Goal: Complete application form

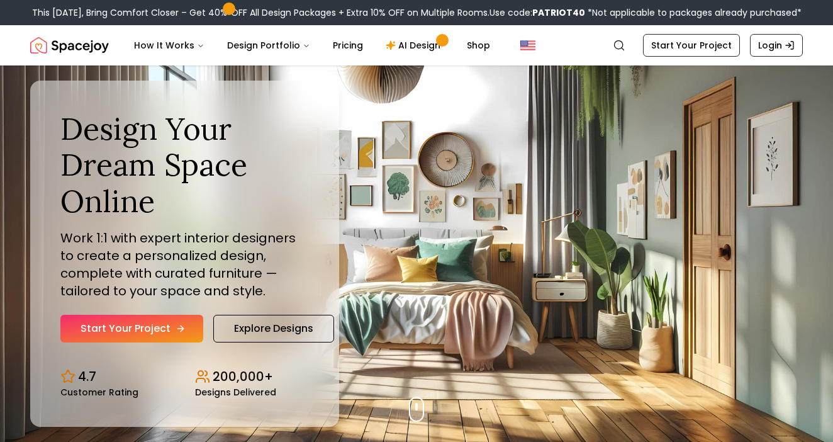
click at [114, 330] on link "Start Your Project" at bounding box center [131, 329] width 143 height 28
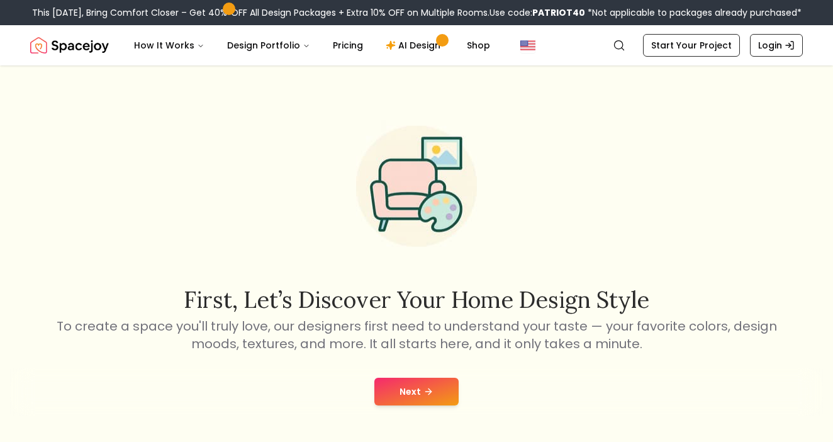
click at [432, 384] on button "Next" at bounding box center [416, 391] width 84 height 28
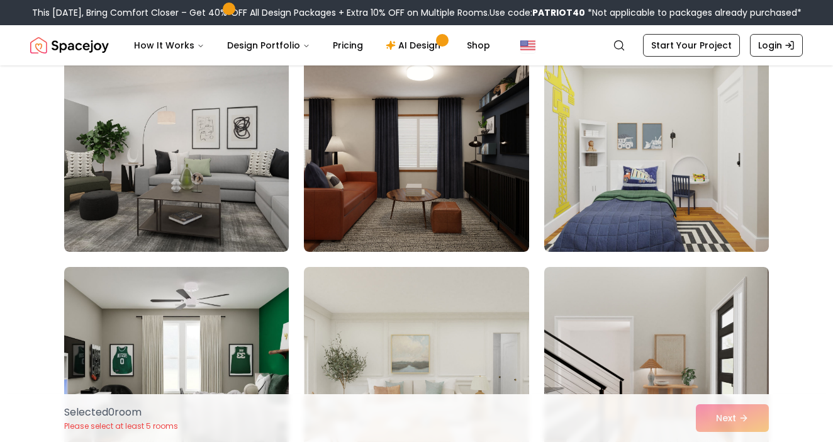
scroll to position [109, 0]
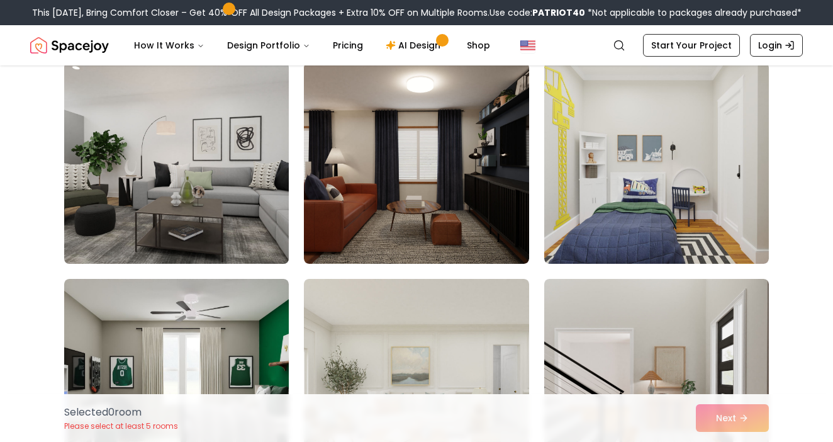
click at [223, 155] on img at bounding box center [177, 162] width 236 height 211
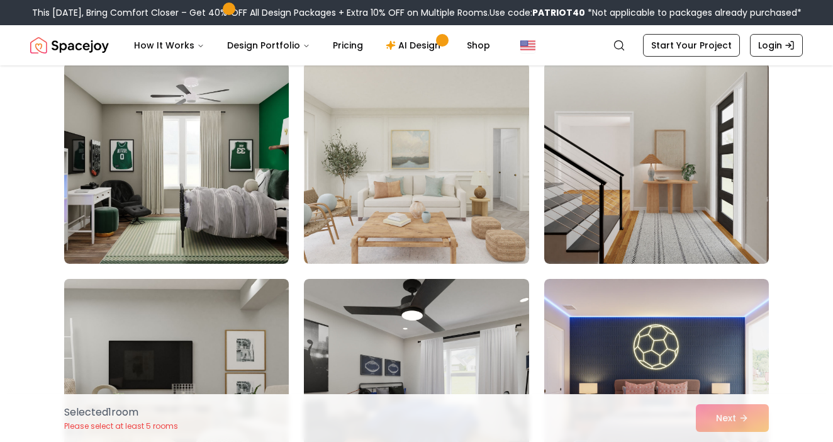
scroll to position [326, 0]
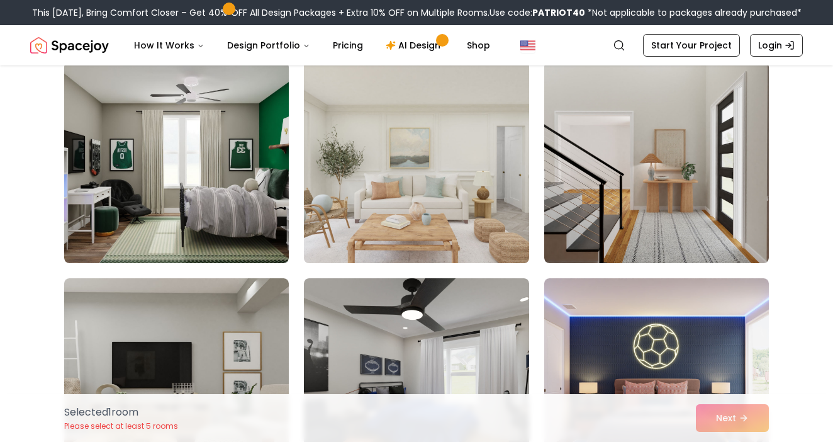
click at [376, 211] on img at bounding box center [416, 162] width 236 height 211
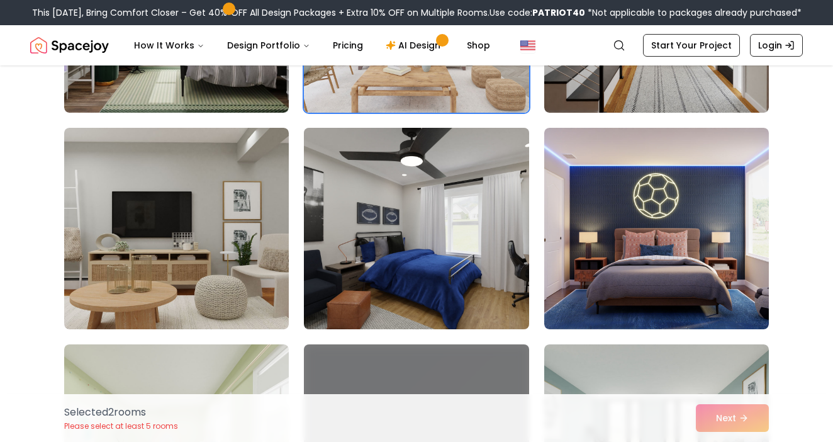
scroll to position [478, 0]
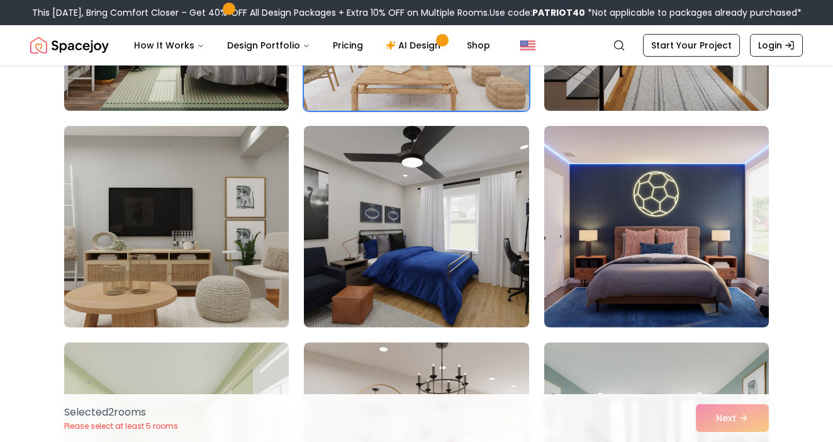
click at [181, 267] on img at bounding box center [177, 226] width 236 height 211
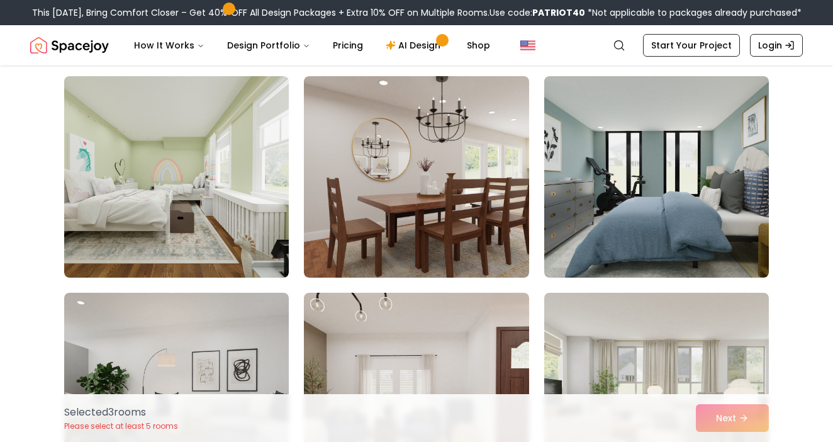
scroll to position [745, 0]
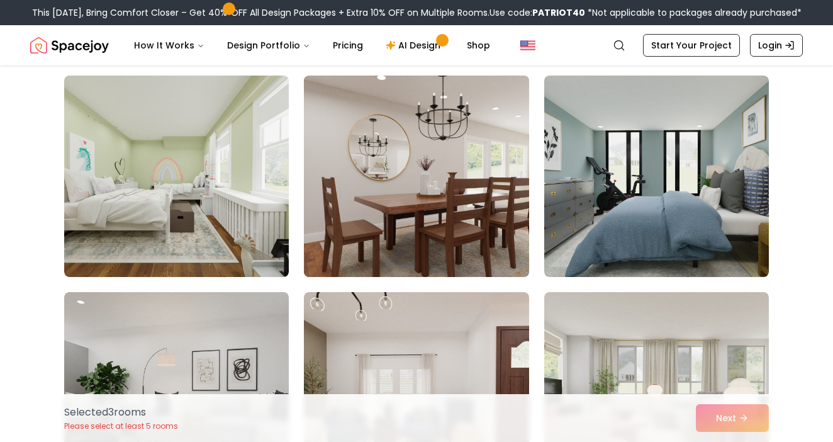
click at [332, 220] on img at bounding box center [416, 175] width 236 height 211
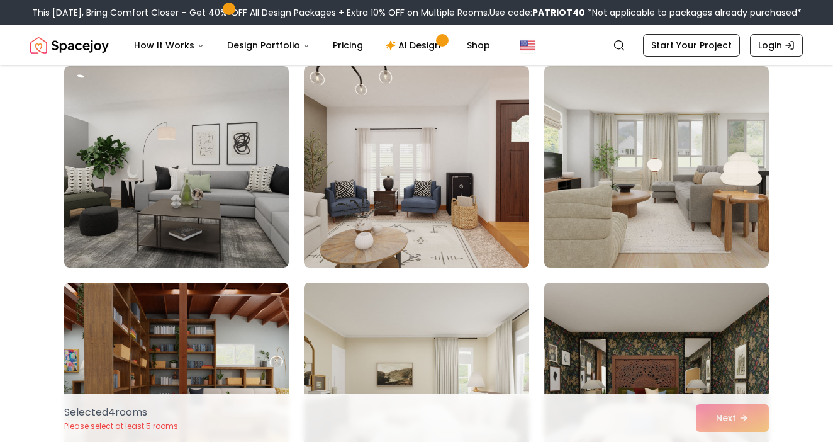
scroll to position [971, 0]
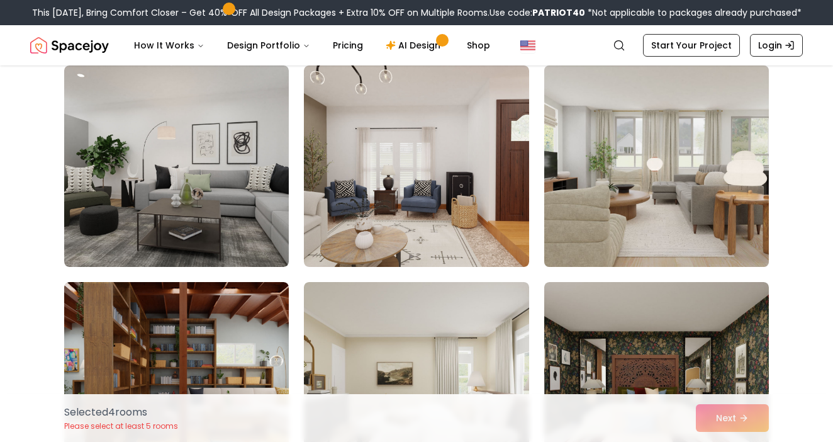
click at [606, 175] on img at bounding box center [657, 165] width 236 height 211
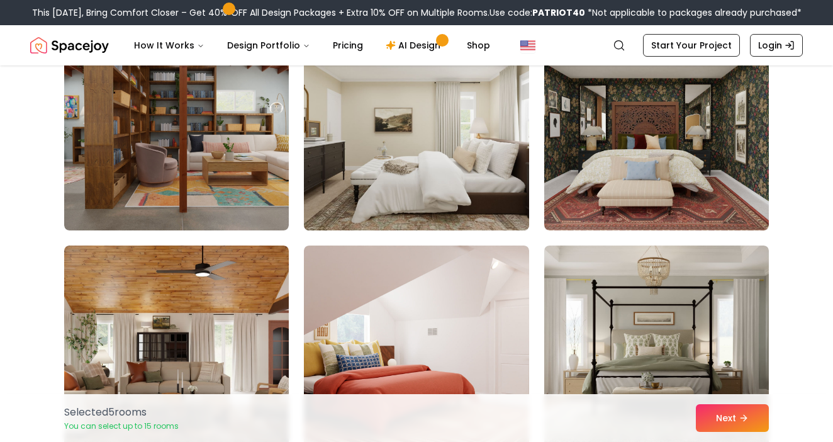
scroll to position [1226, 0]
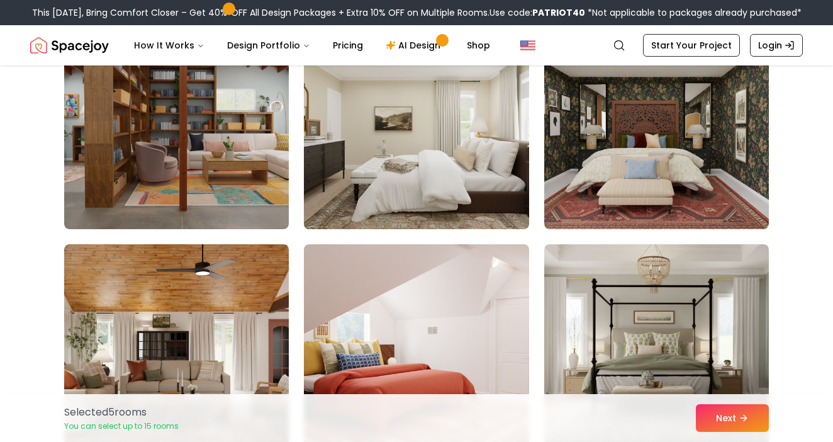
click at [456, 157] on img at bounding box center [416, 128] width 236 height 211
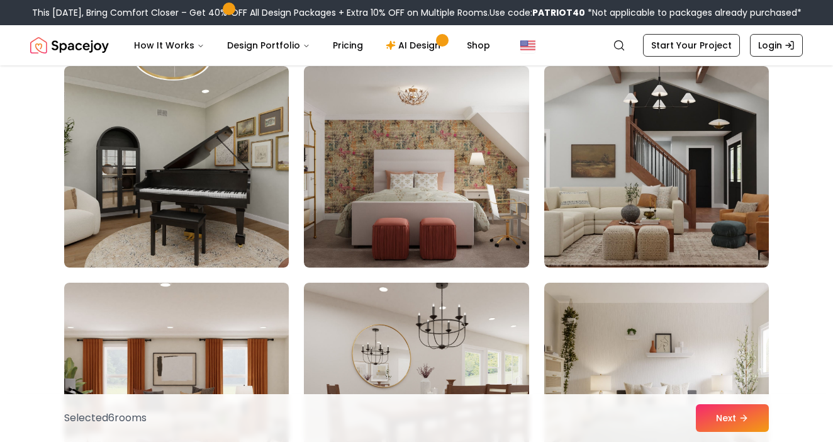
scroll to position [3141, 0]
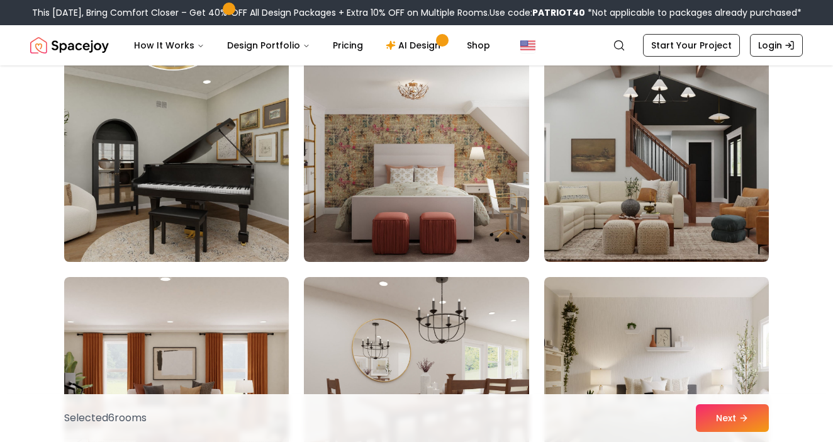
click at [225, 174] on img at bounding box center [177, 160] width 236 height 211
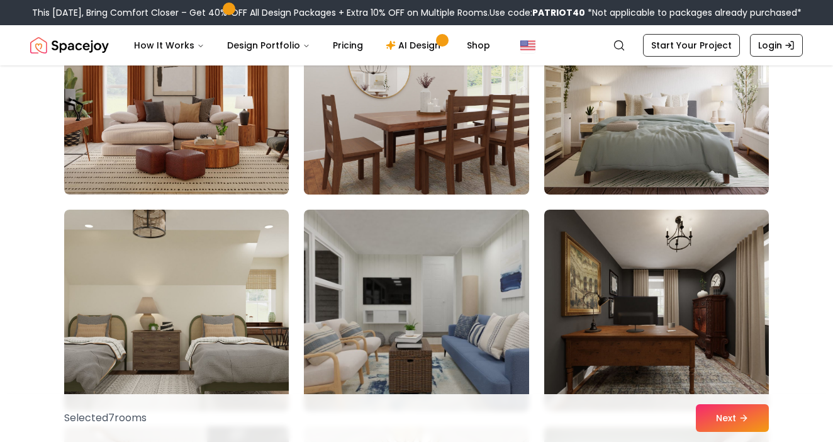
scroll to position [3358, 0]
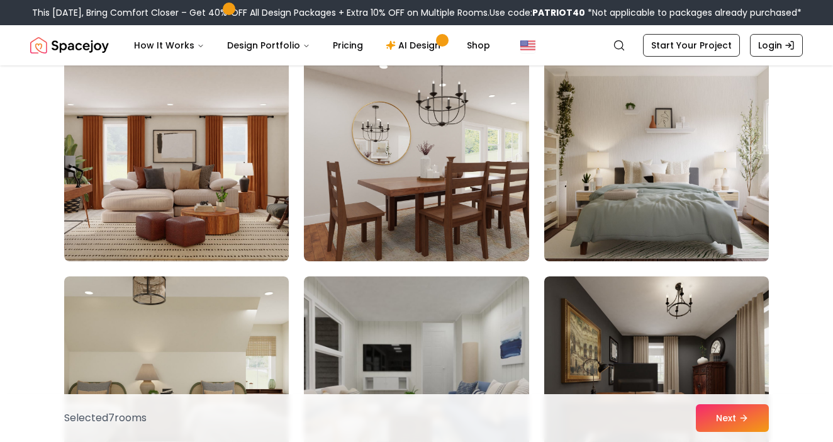
click at [629, 176] on img at bounding box center [657, 160] width 236 height 211
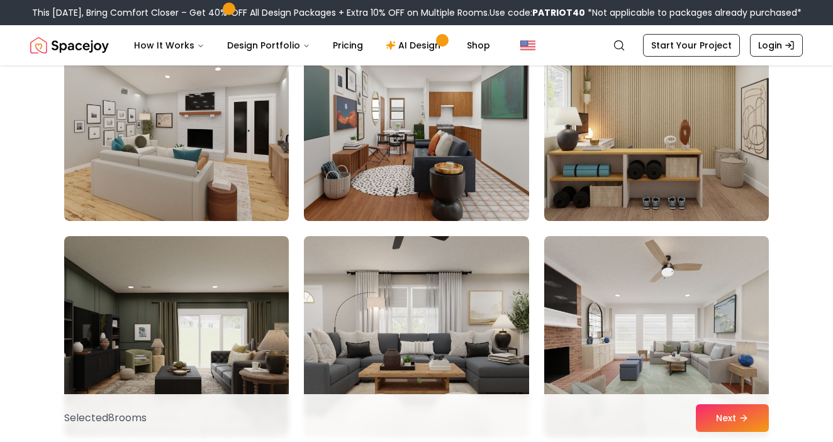
scroll to position [4342, 0]
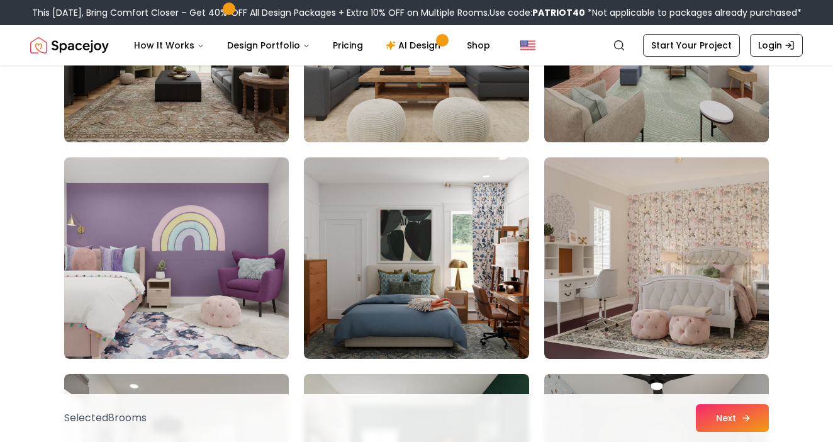
click at [707, 413] on button "Next" at bounding box center [732, 418] width 73 height 28
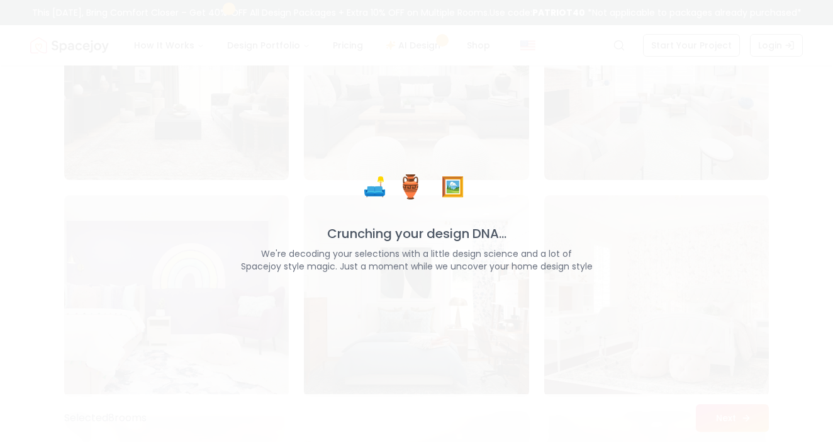
click at [707, 413] on div "🛋️ 🏺 🖼️ Crunching your design DNA... We're decoding your selections with a litt…" at bounding box center [416, 221] width 833 height 442
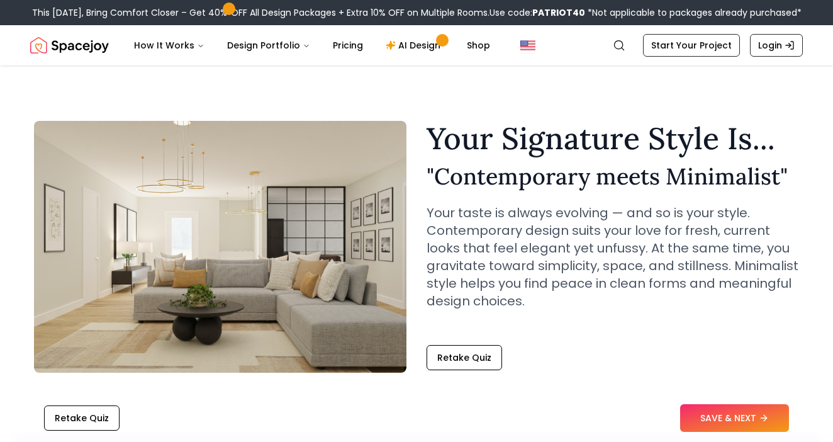
click at [707, 413] on button "SAVE & NEXT" at bounding box center [734, 418] width 109 height 28
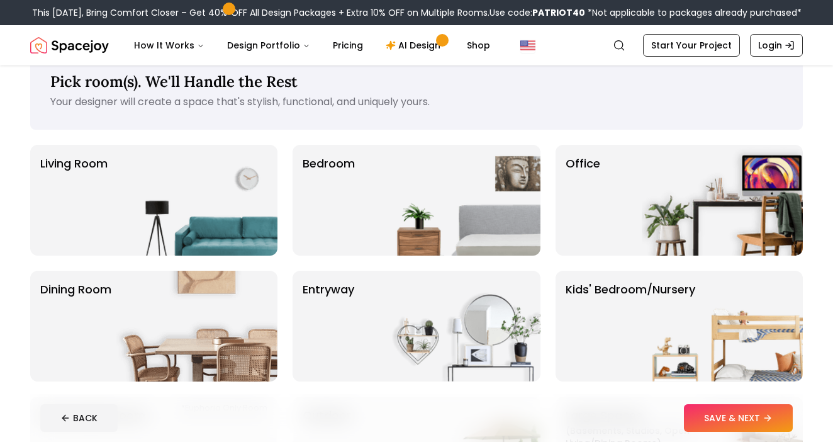
scroll to position [36, 0]
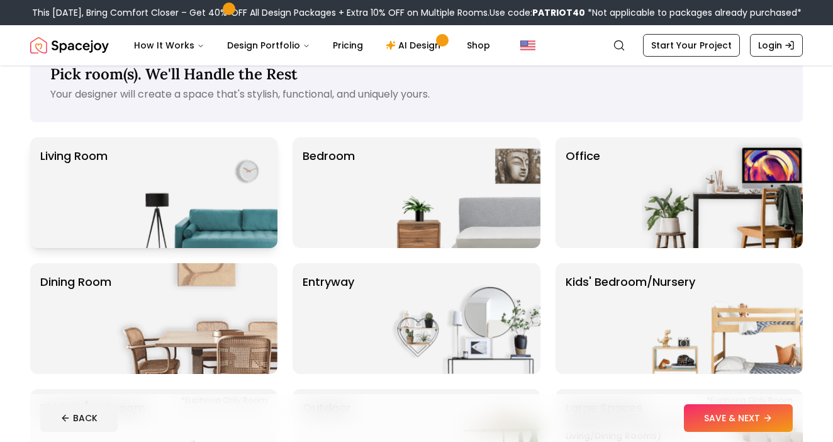
click at [257, 160] on img at bounding box center [196, 192] width 161 height 111
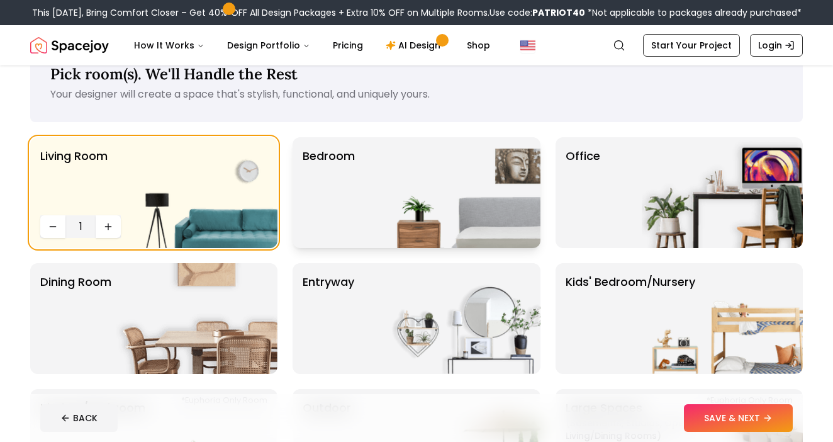
click at [413, 213] on img at bounding box center [459, 192] width 161 height 111
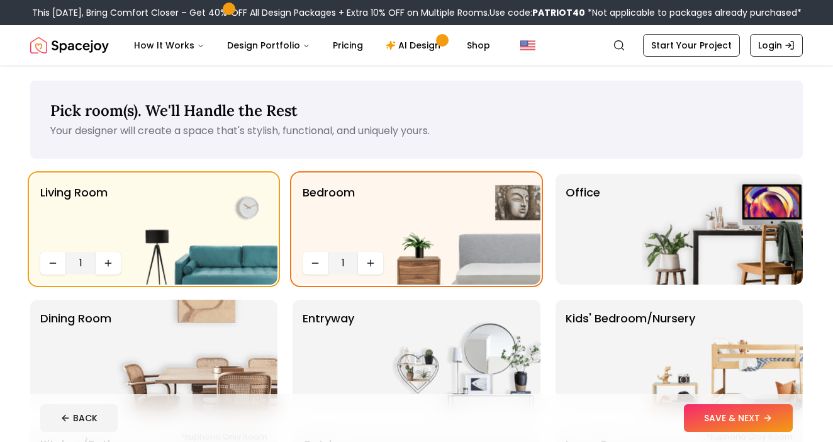
scroll to position [0, 0]
click at [711, 422] on button "SAVE & NEXT" at bounding box center [738, 418] width 109 height 28
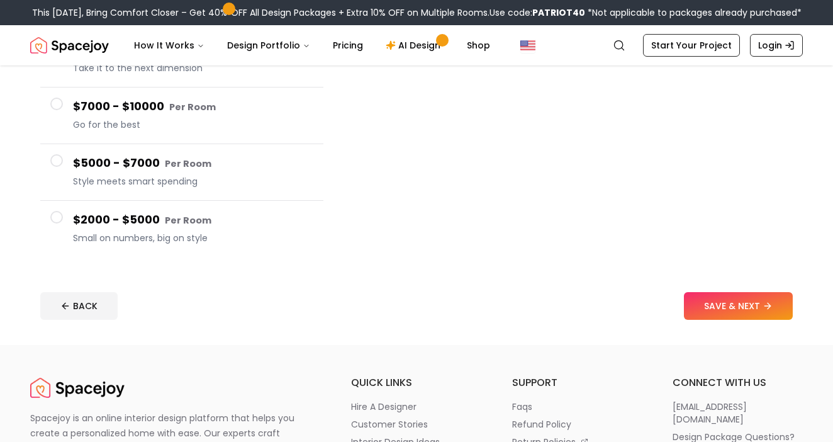
scroll to position [203, 0]
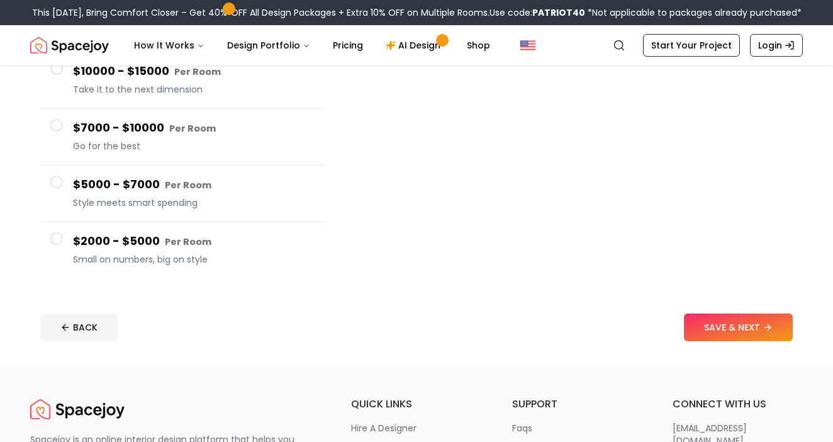
click at [56, 237] on span at bounding box center [56, 238] width 13 height 13
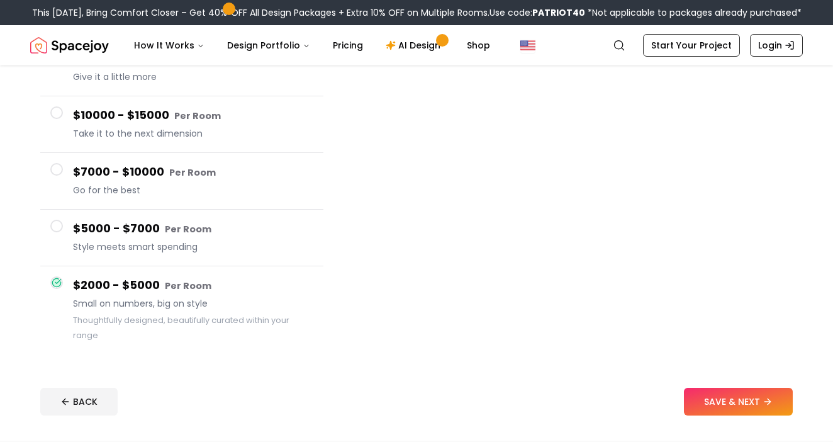
scroll to position [126, 0]
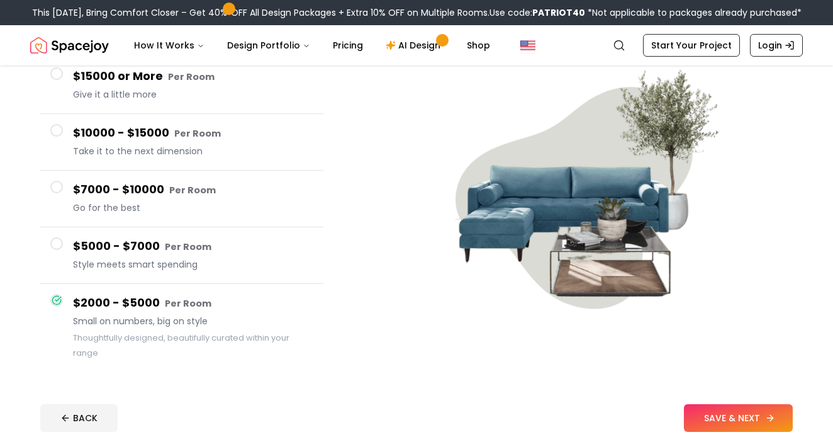
click at [727, 405] on button "SAVE & NEXT" at bounding box center [738, 418] width 109 height 28
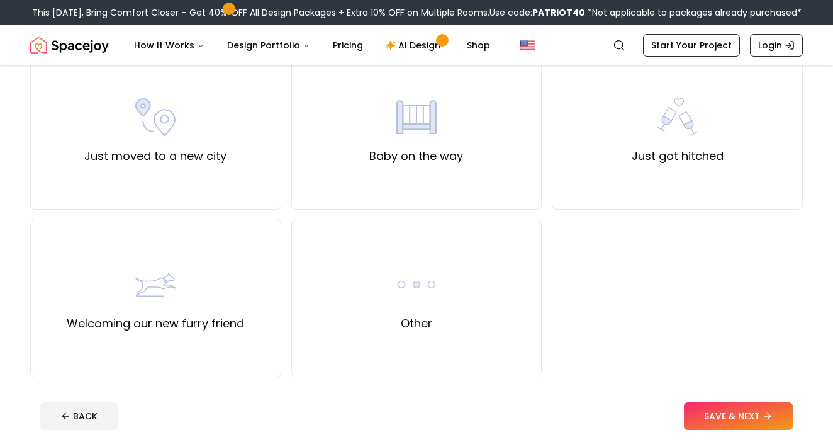
scroll to position [457, 0]
click at [213, 144] on div "Just moved to a new city" at bounding box center [155, 130] width 142 height 68
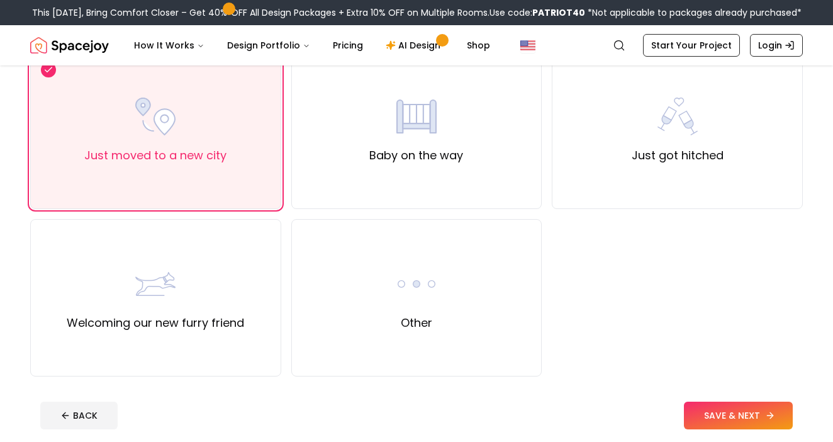
click at [710, 423] on button "SAVE & NEXT" at bounding box center [738, 415] width 109 height 28
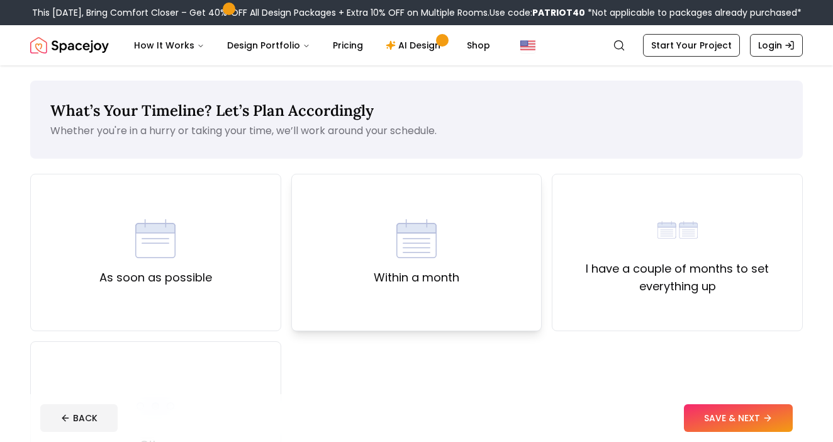
click at [452, 270] on label "Within a month" at bounding box center [417, 278] width 86 height 18
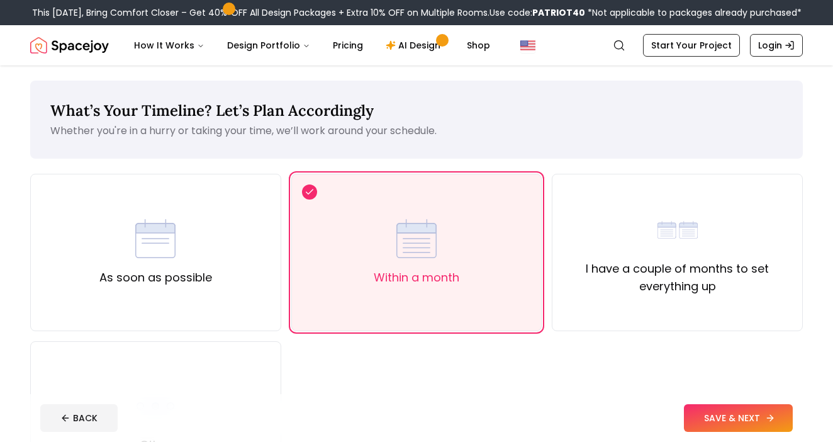
click at [706, 425] on button "SAVE & NEXT" at bounding box center [738, 418] width 109 height 28
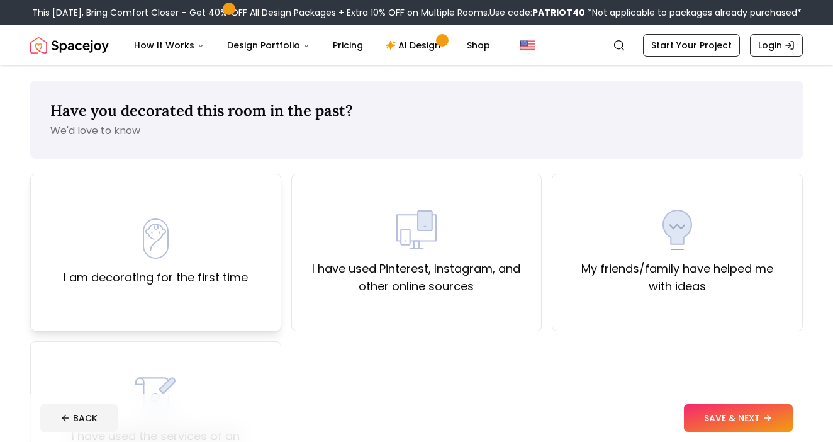
click at [211, 267] on div "I am decorating for the first time" at bounding box center [156, 252] width 184 height 68
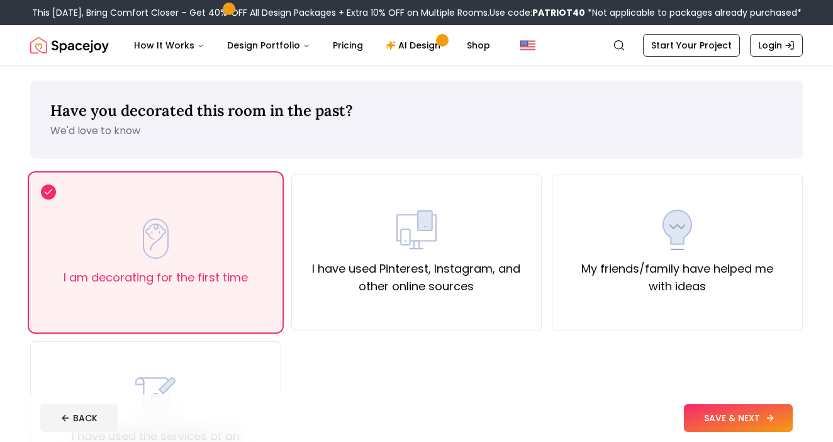
click at [713, 414] on button "SAVE & NEXT" at bounding box center [738, 418] width 109 height 28
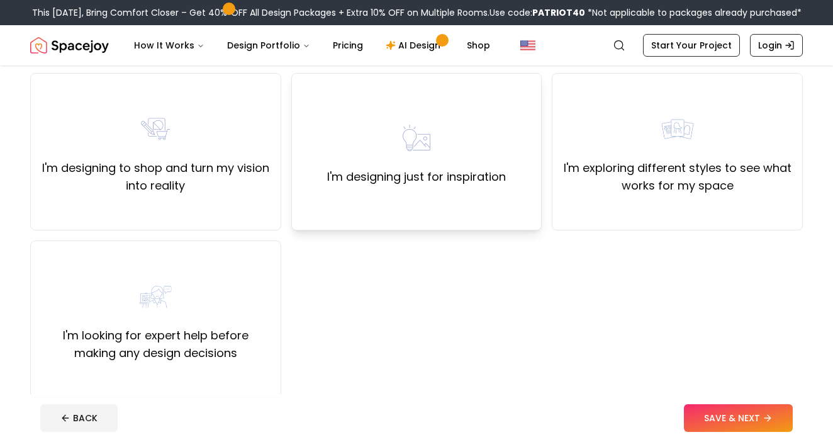
scroll to position [104, 0]
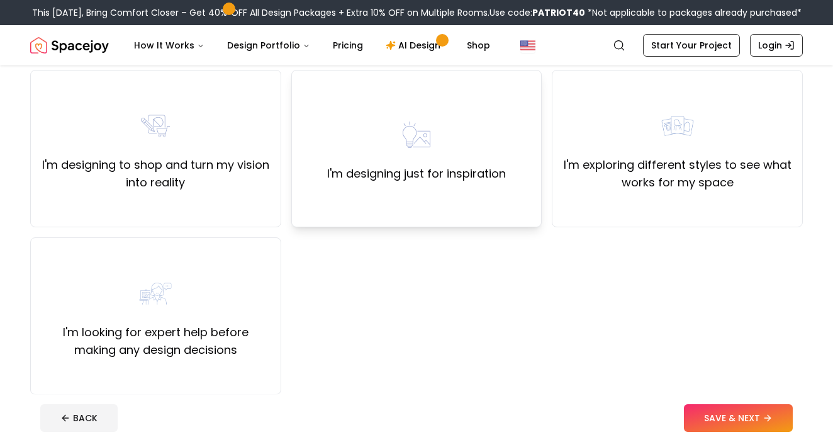
click at [382, 201] on div "I'm designing just for inspiration" at bounding box center [416, 148] width 251 height 157
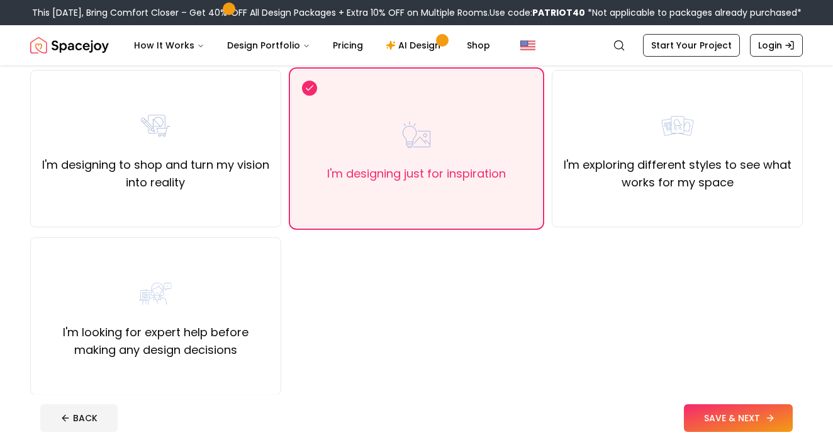
click at [705, 416] on button "SAVE & NEXT" at bounding box center [738, 418] width 109 height 28
